Goal: Information Seeking & Learning: Learn about a topic

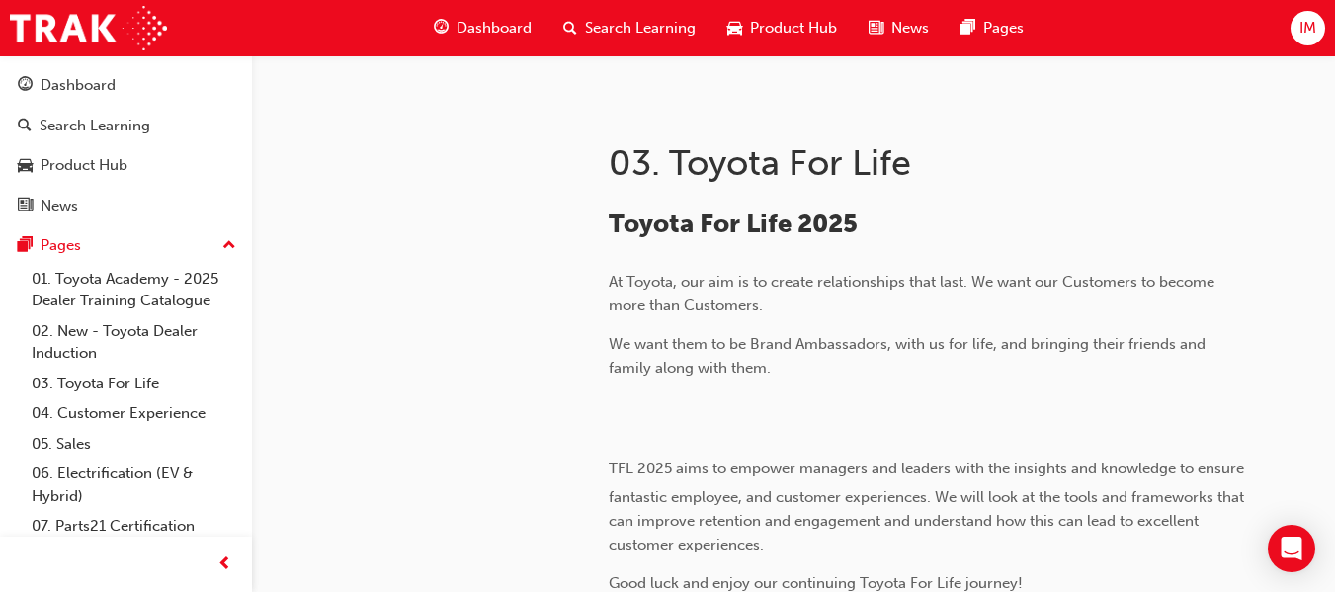
scroll to position [248, 0]
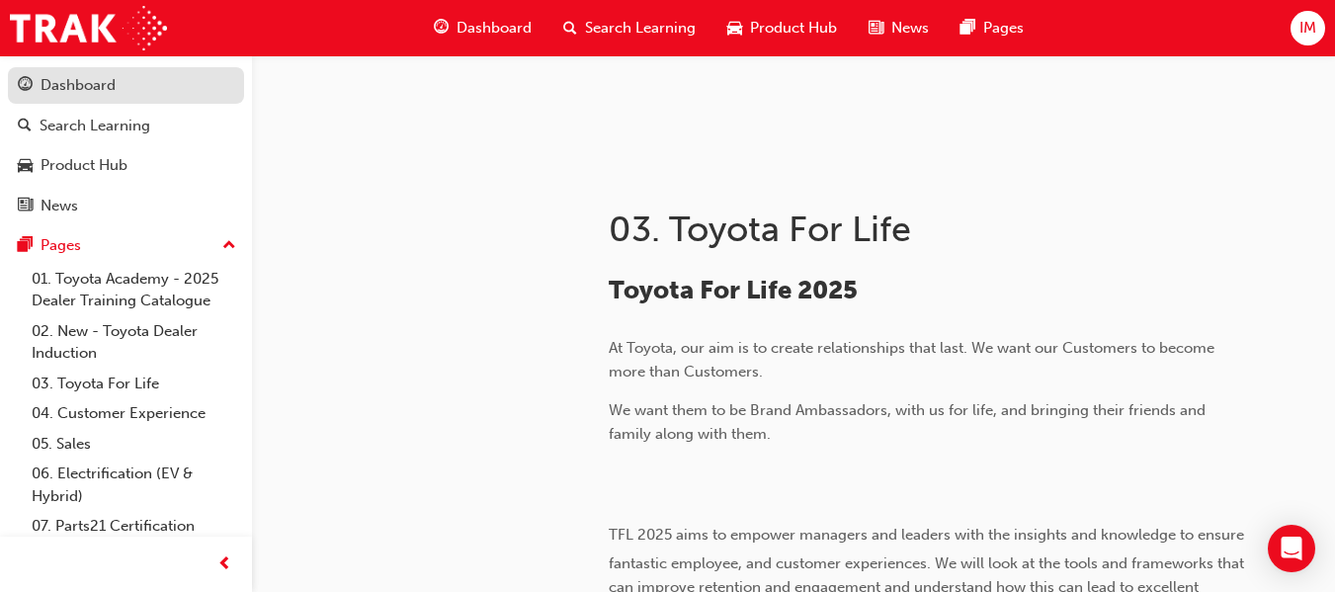
click at [157, 79] on div "Dashboard" at bounding box center [126, 85] width 216 height 25
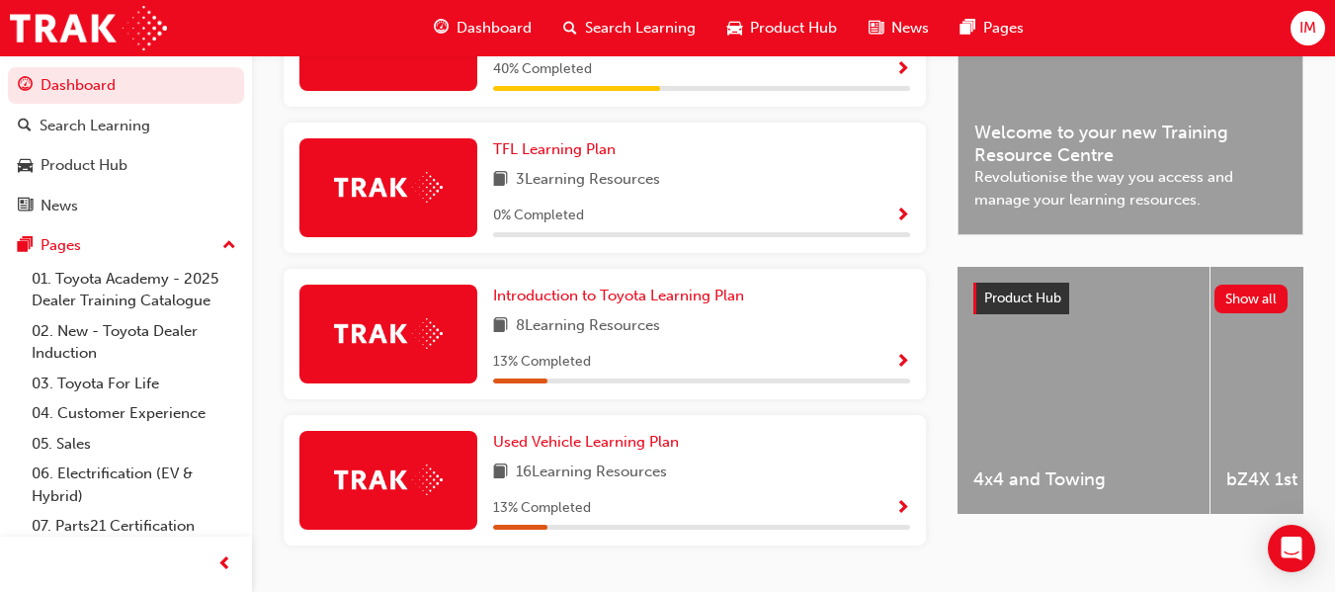
scroll to position [565, 0]
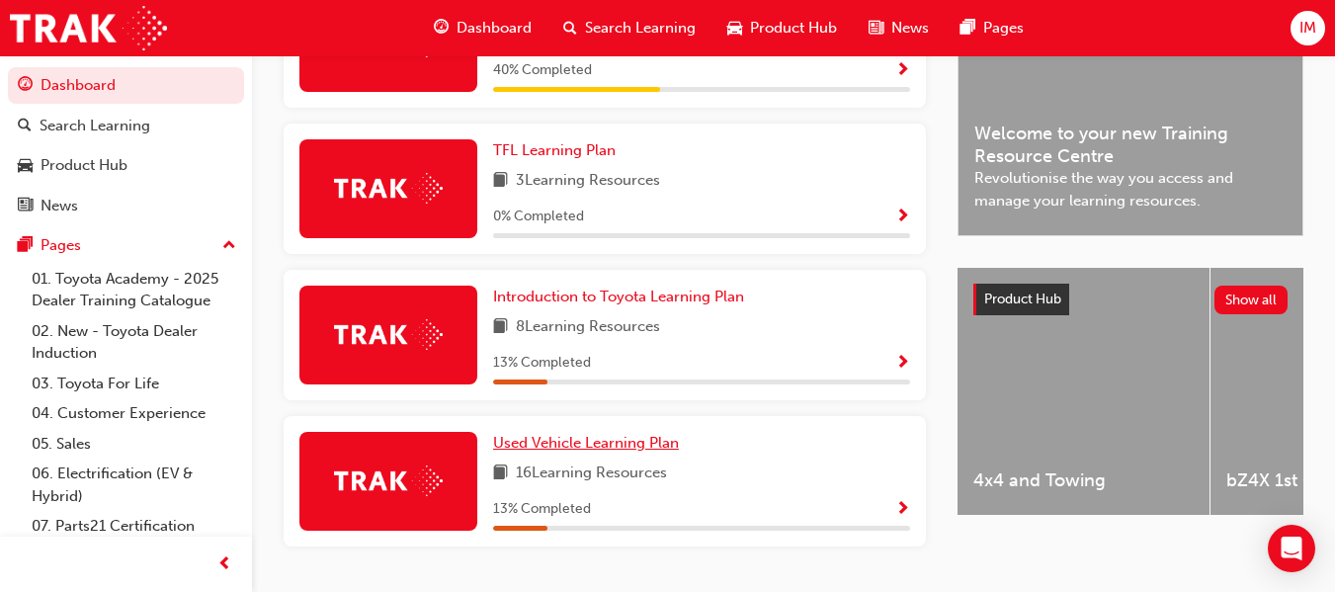
click at [602, 448] on span "Used Vehicle Learning Plan" at bounding box center [586, 443] width 186 height 18
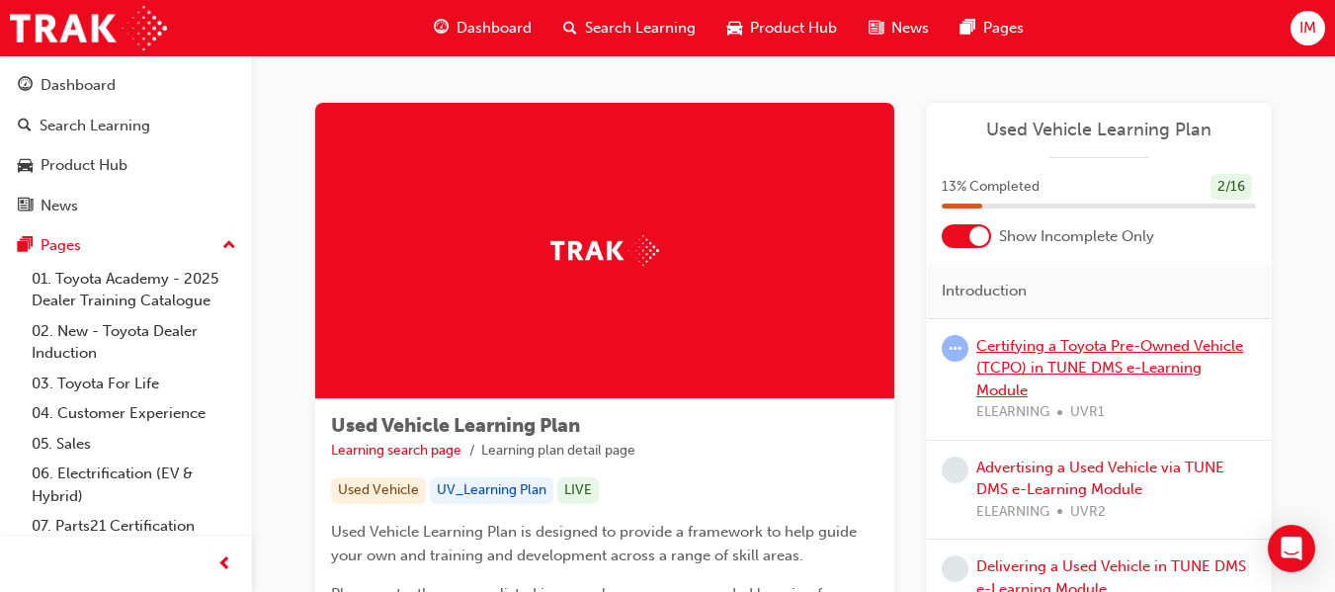
click at [1141, 340] on link "Certifying a Toyota Pre-Owned Vehicle (TCPO) in TUNE DMS e-Learning Module" at bounding box center [1110, 368] width 267 height 62
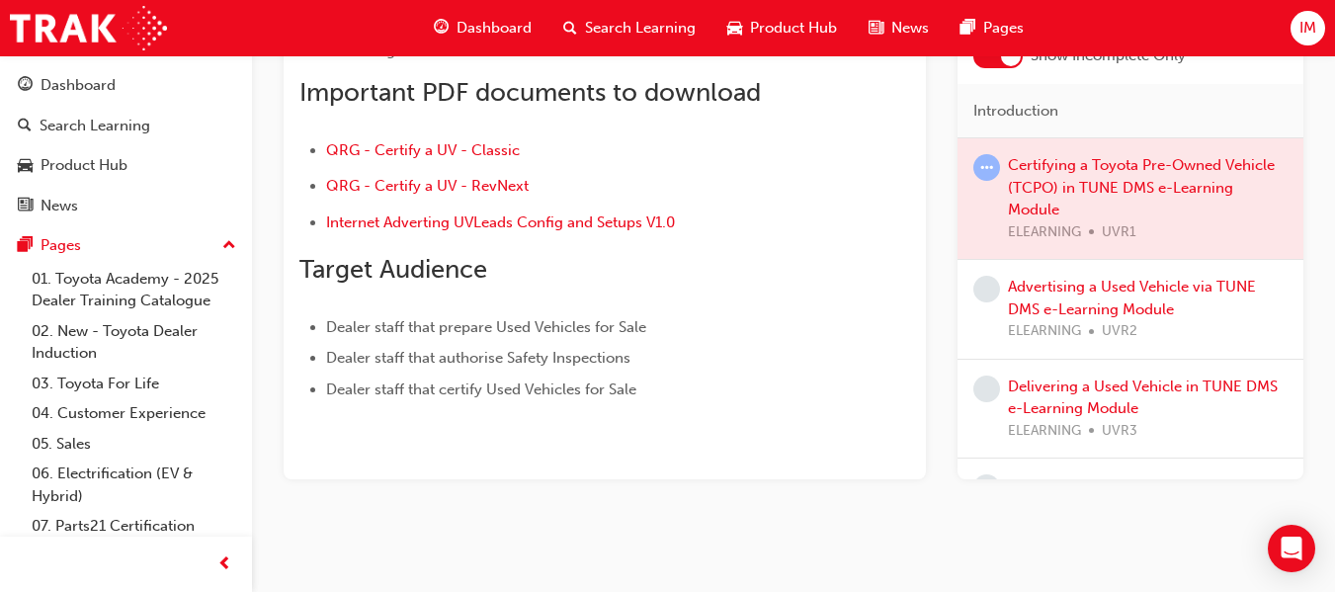
scroll to position [555, 0]
